Goal: Task Accomplishment & Management: Manage account settings

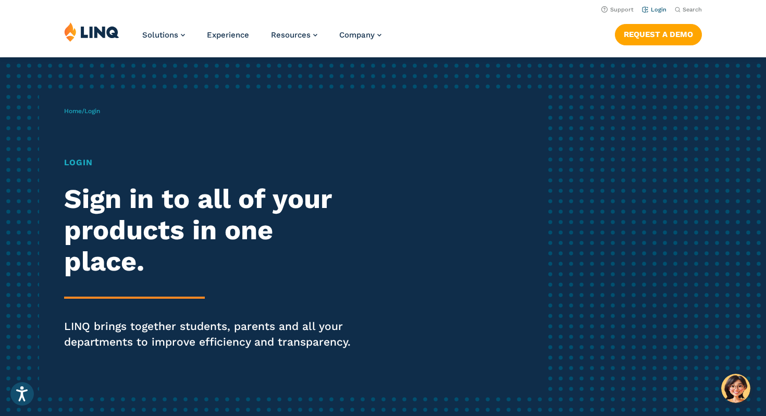
click at [661, 9] on link "Login" at bounding box center [654, 9] width 24 height 7
click at [94, 171] on div "Login Sign in to all of your products in one place. LINQ brings together studen…" at bounding box center [211, 267] width 295 height 223
click at [68, 156] on div "Home / Login Login Sign in to all of your products in one place. LINQ brings to…" at bounding box center [303, 243] width 479 height 298
click at [73, 165] on h1 "Login" at bounding box center [211, 162] width 295 height 13
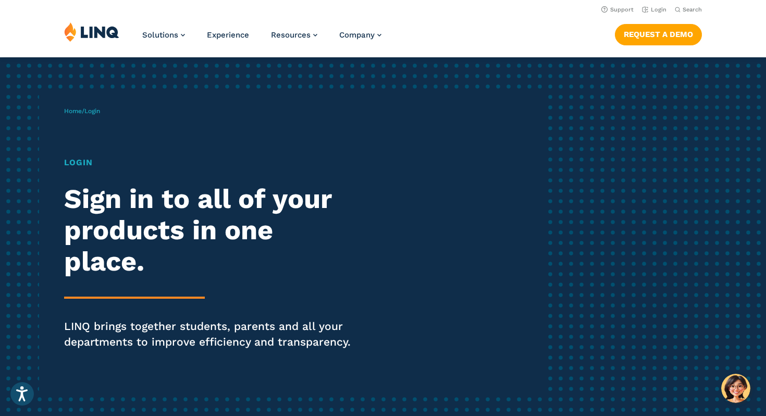
drag, startPoint x: 73, startPoint y: 165, endPoint x: 73, endPoint y: 159, distance: 6.3
click at [73, 159] on h1 "Login" at bounding box center [211, 162] width 295 height 13
click at [81, 100] on div "Home / Login Login Sign in to all of your products in one place. LINQ brings to…" at bounding box center [303, 243] width 479 height 298
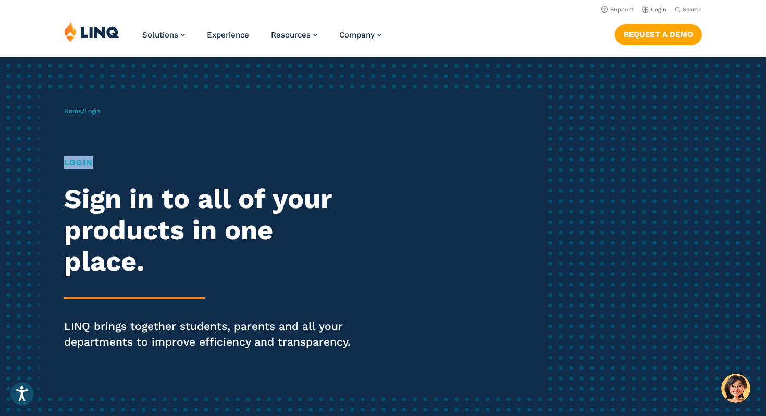
click at [81, 100] on div "Home / Login Login Sign in to all of your products in one place. LINQ brings to…" at bounding box center [303, 243] width 479 height 298
drag, startPoint x: 83, startPoint y: 103, endPoint x: 86, endPoint y: 108, distance: 5.6
click at [84, 106] on div "Home / Login Login Sign in to all of your products in one place. LINQ brings to…" at bounding box center [303, 243] width 479 height 298
click at [86, 108] on span "Home / Login" at bounding box center [82, 110] width 36 height 7
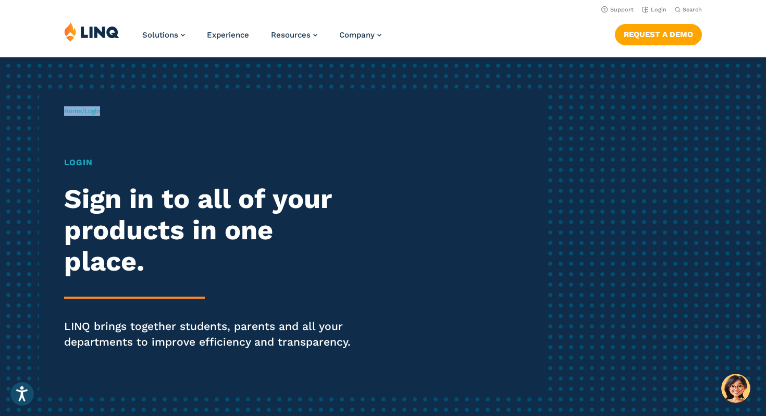
click at [86, 108] on span "Home / Login" at bounding box center [82, 110] width 36 height 7
